Goal: Find specific page/section: Find specific page/section

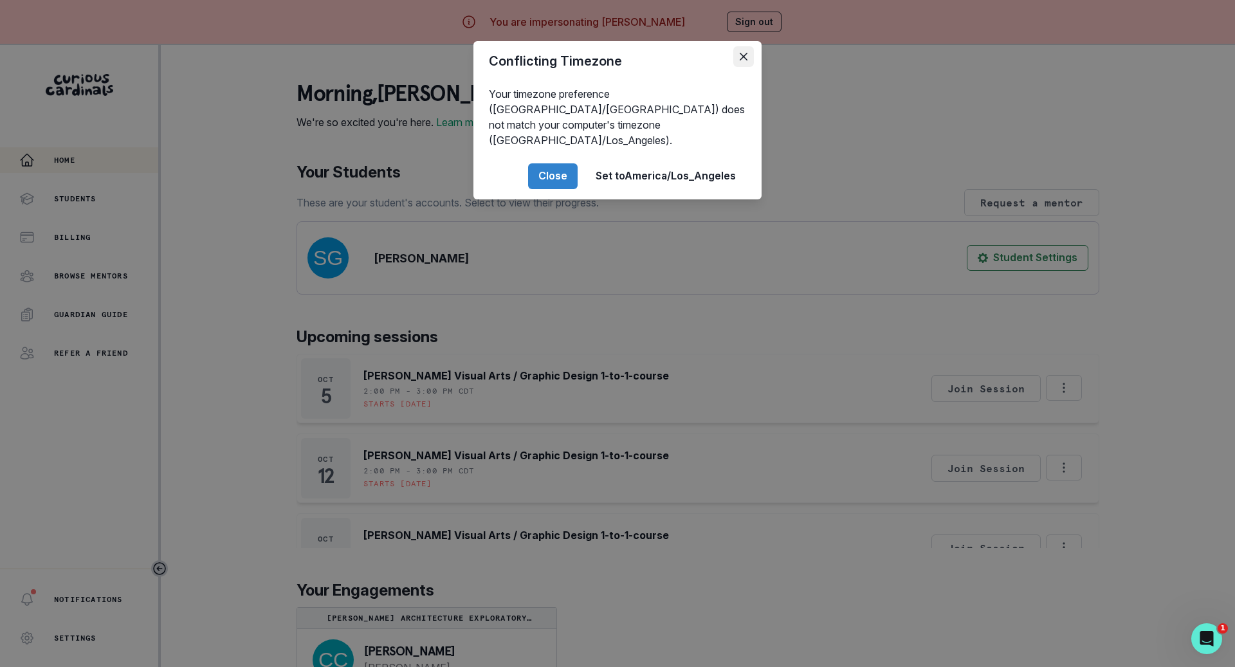
click at [743, 61] on button "Close" at bounding box center [743, 56] width 21 height 21
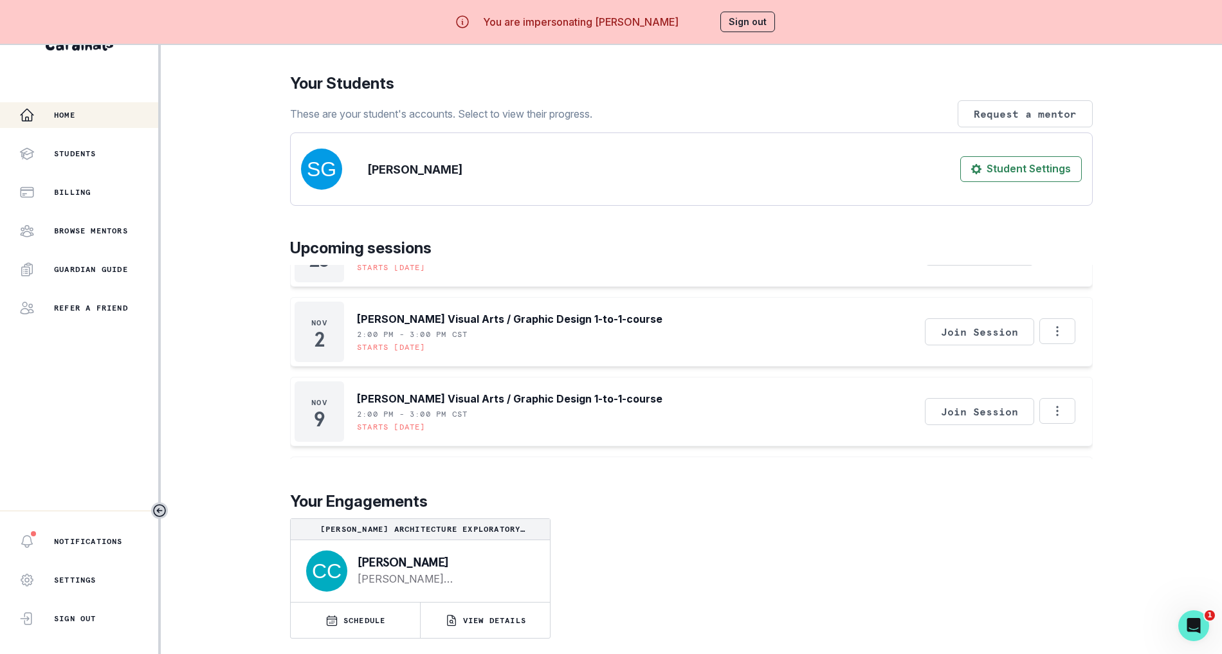
scroll to position [189, 0]
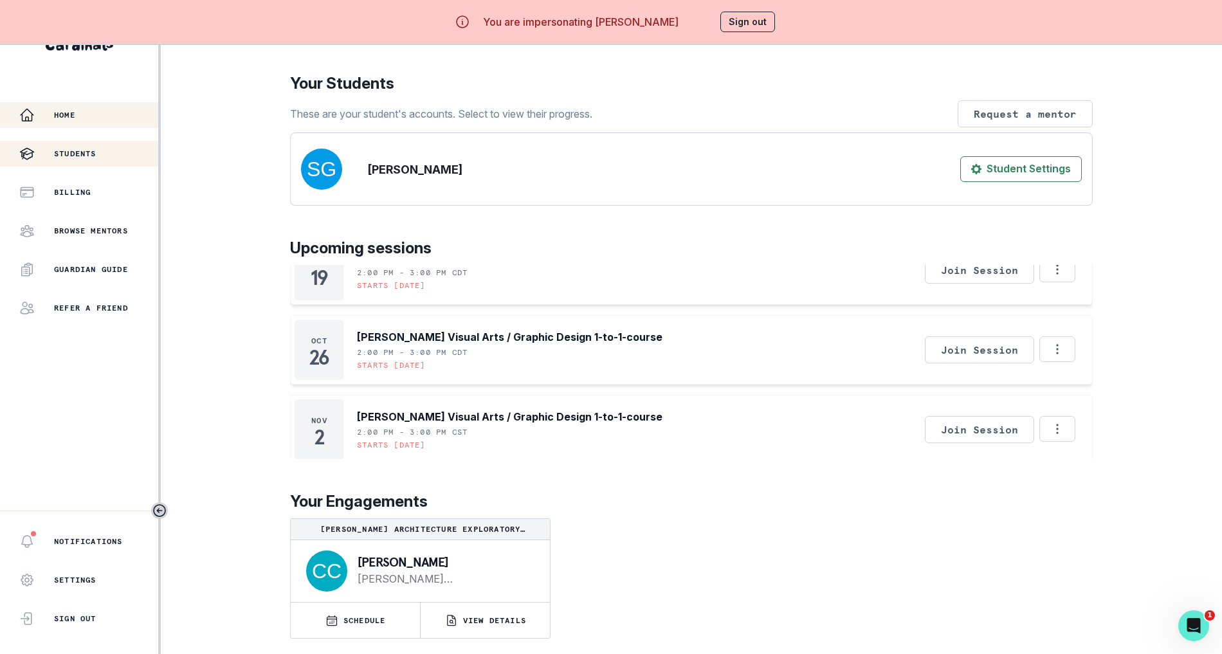
click at [102, 141] on button "Students" at bounding box center [79, 154] width 158 height 26
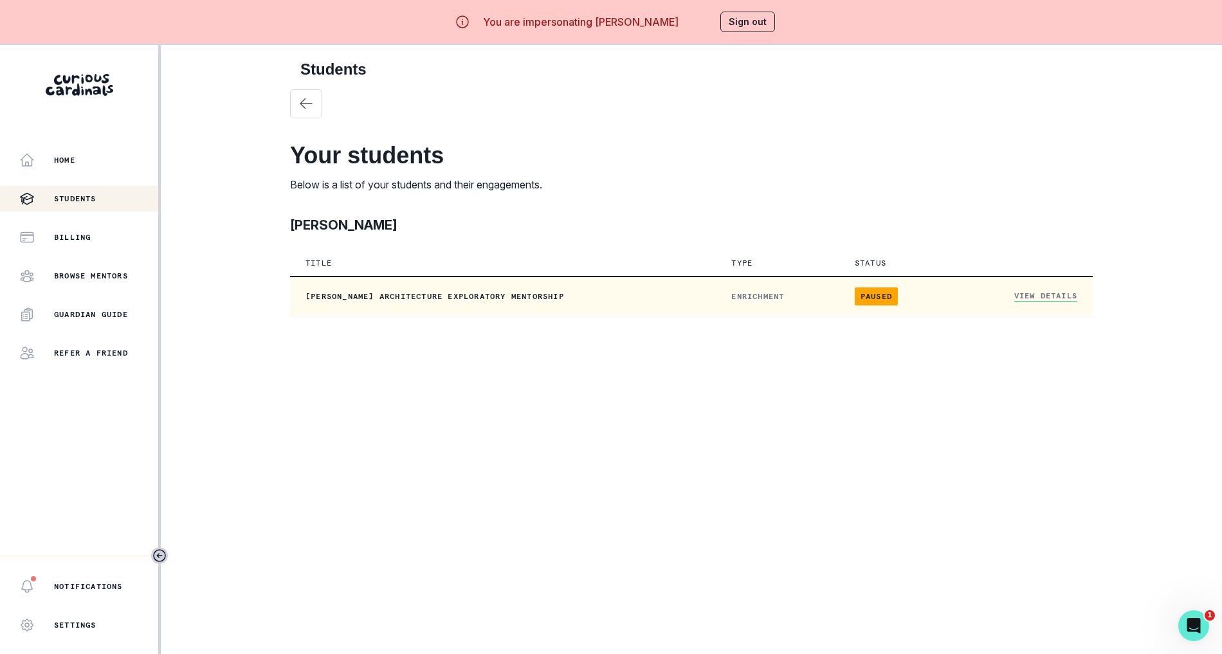
click at [883, 296] on span "paused" at bounding box center [876, 296] width 43 height 18
click at [1038, 294] on link "View Details" at bounding box center [1045, 296] width 63 height 11
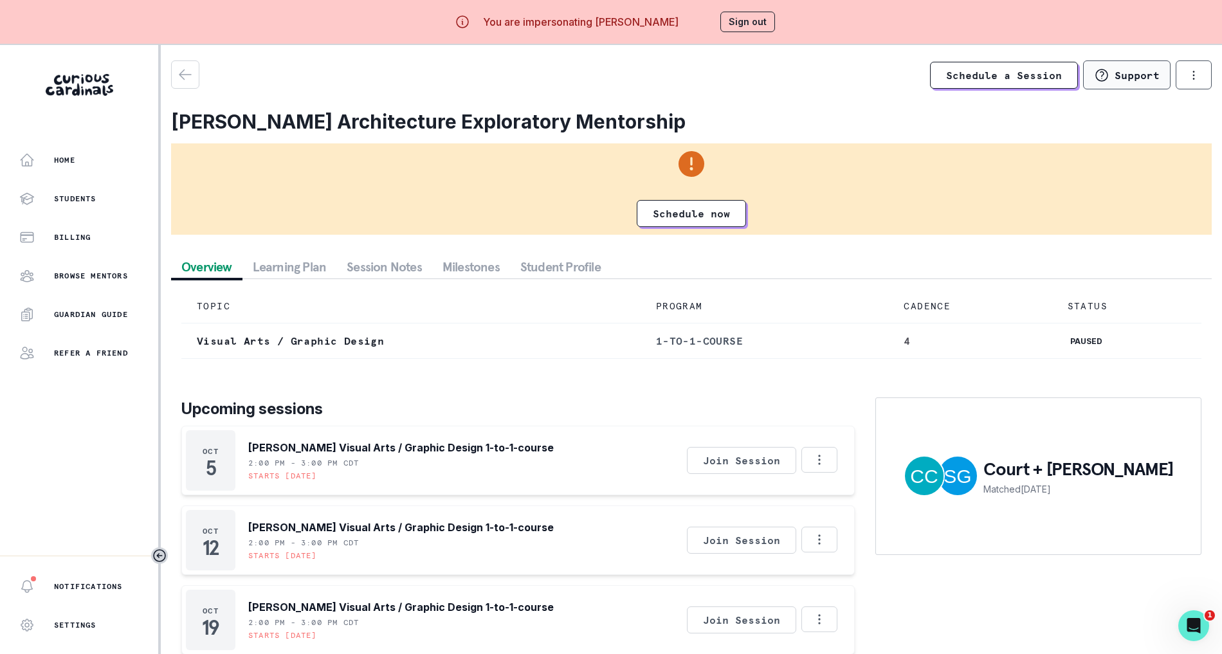
click at [1139, 78] on p "Support" at bounding box center [1136, 75] width 45 height 13
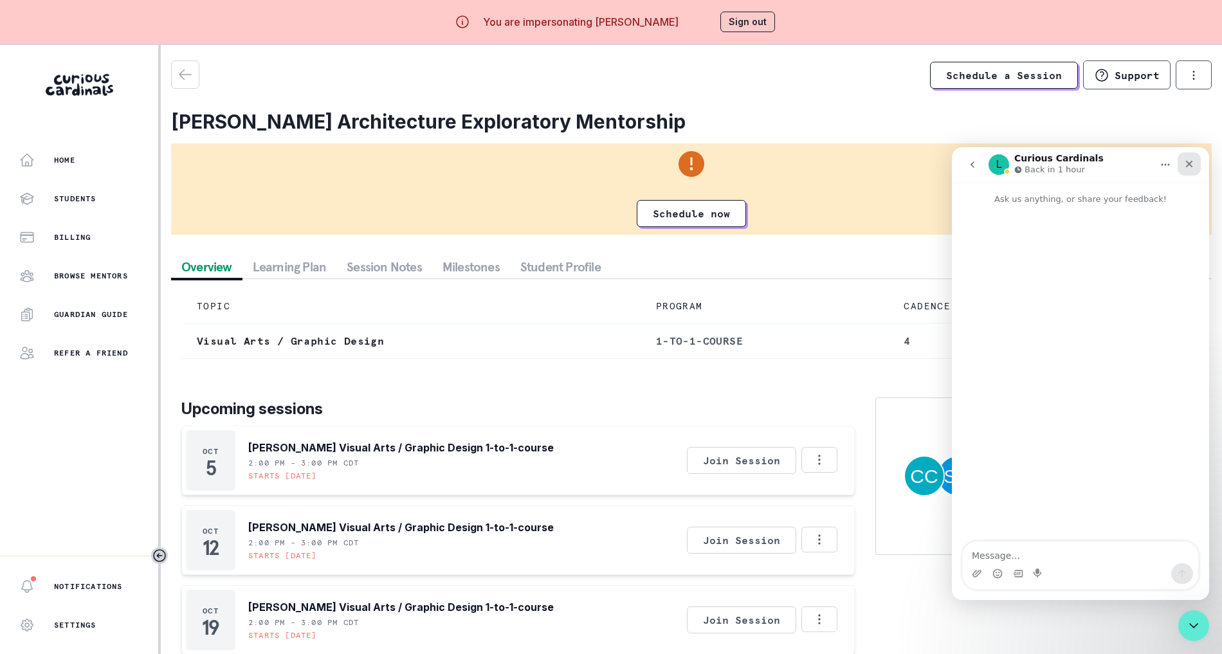
click at [1194, 162] on div "Close" at bounding box center [1188, 163] width 23 height 23
